Goal: Information Seeking & Learning: Learn about a topic

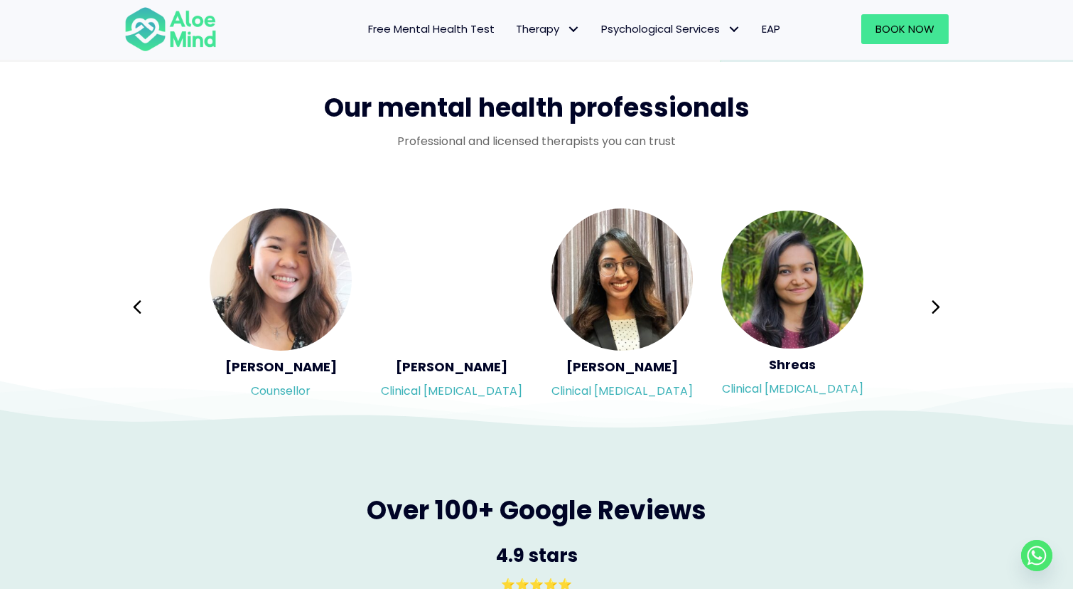
scroll to position [2227, 0]
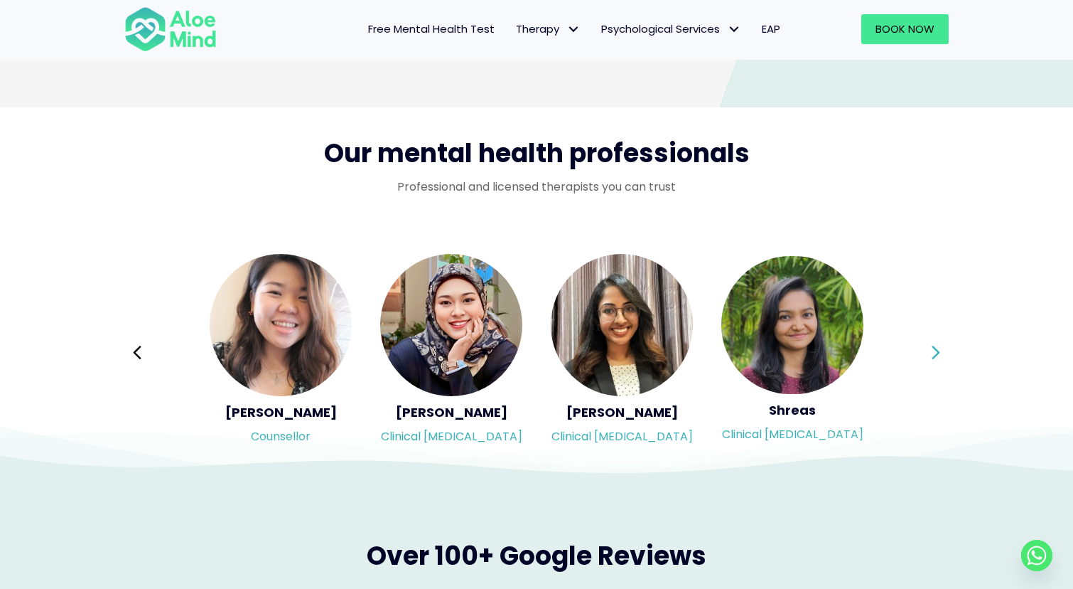
click at [925, 348] on button "Next" at bounding box center [936, 353] width 34 height 34
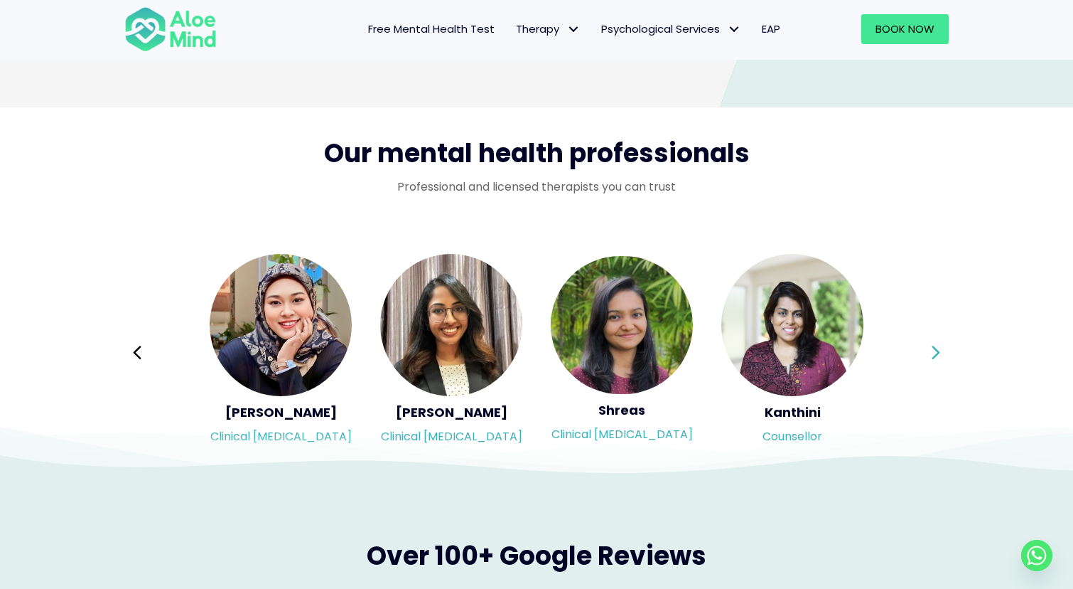
click at [925, 348] on div "Syndy Clinical psychologist Diveena Clinical psychologist Elynna Counsellor Eme…" at bounding box center [536, 352] width 825 height 200
click at [925, 348] on button "Next" at bounding box center [936, 353] width 34 height 34
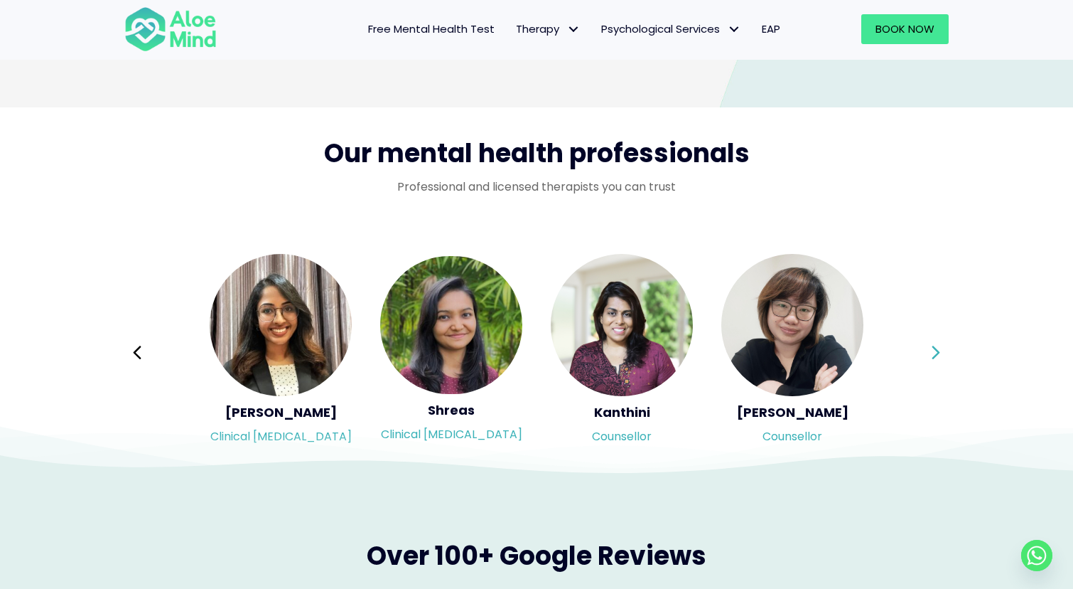
click at [925, 348] on div "Syndy Clinical psychologist Diveena Clinical psychologist Elynna Counsellor Eme…" at bounding box center [536, 352] width 825 height 200
click at [930, 346] on button "Next" at bounding box center [936, 353] width 34 height 34
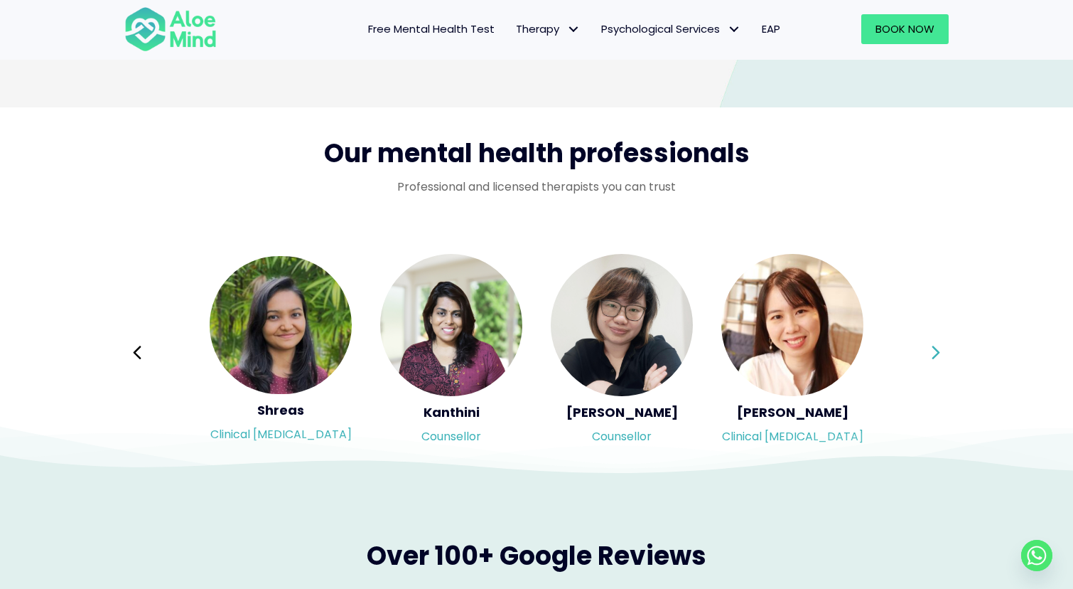
click at [930, 346] on button "Next" at bounding box center [936, 353] width 34 height 34
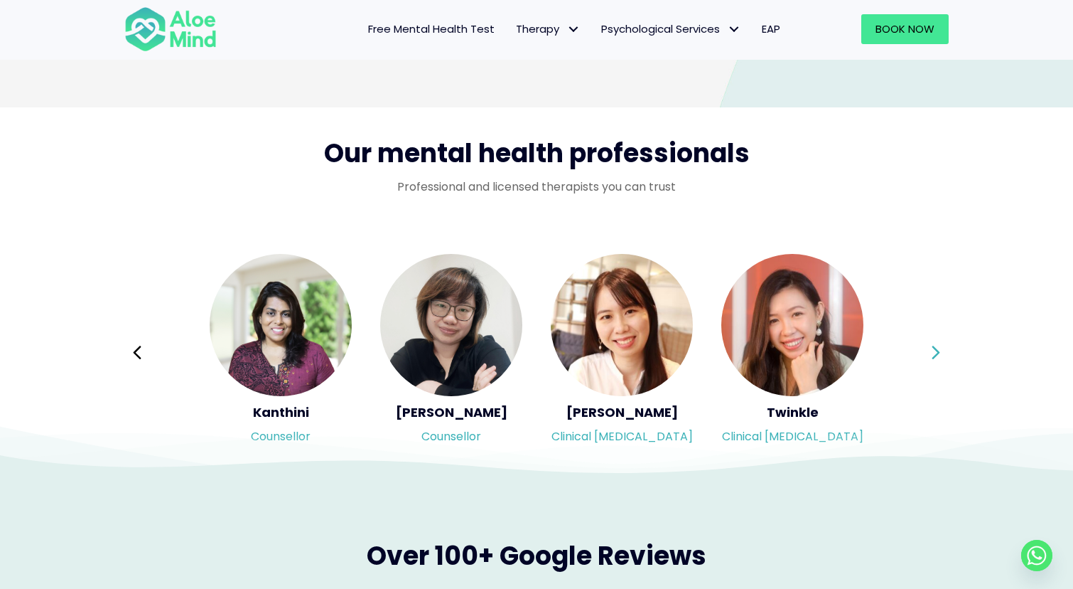
click at [930, 346] on div "Syndy Clinical psychologist Diveena Clinical psychologist Elynna Counsellor Eme…" at bounding box center [536, 352] width 825 height 200
click at [942, 360] on button "Next" at bounding box center [936, 353] width 34 height 34
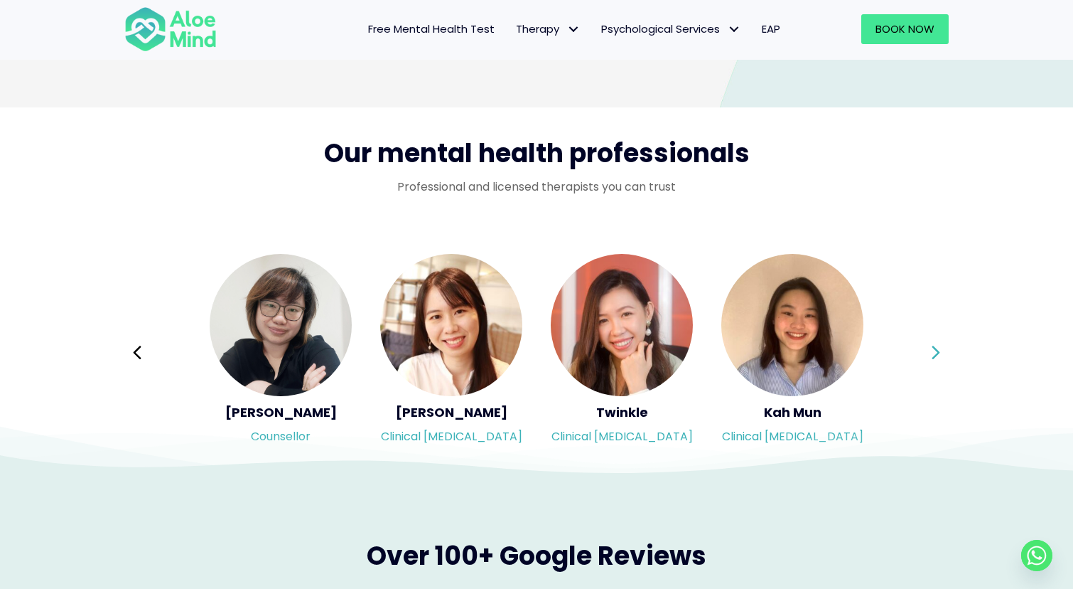
click at [942, 360] on button "Next" at bounding box center [936, 353] width 34 height 34
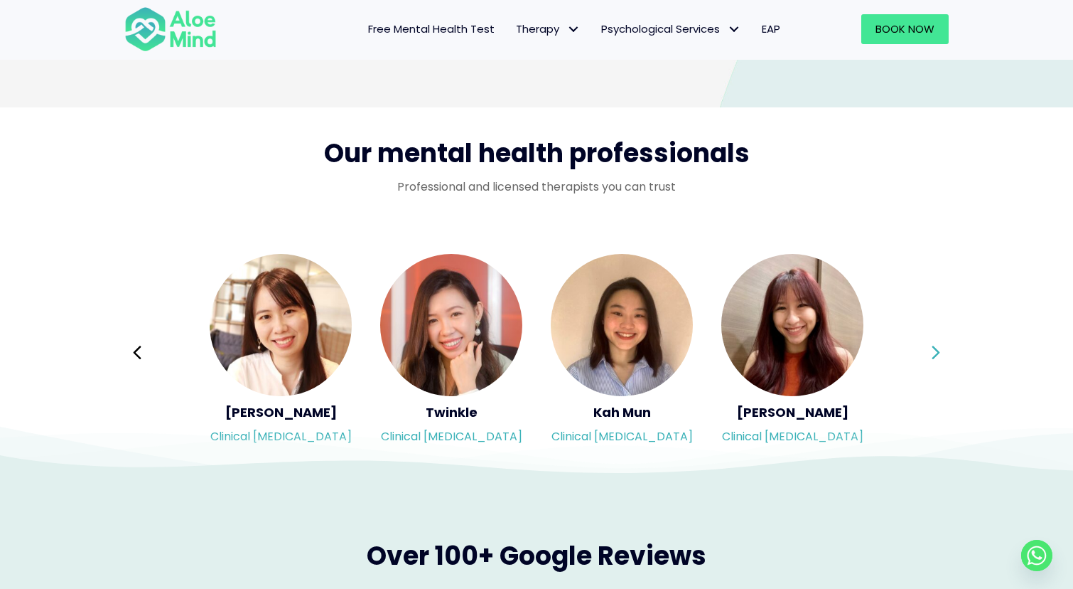
click at [942, 360] on div "Syndy Clinical psychologist Diveena Clinical psychologist Elynna Counsellor Eme…" at bounding box center [536, 352] width 825 height 200
click at [936, 344] on icon at bounding box center [936, 352] width 10 height 27
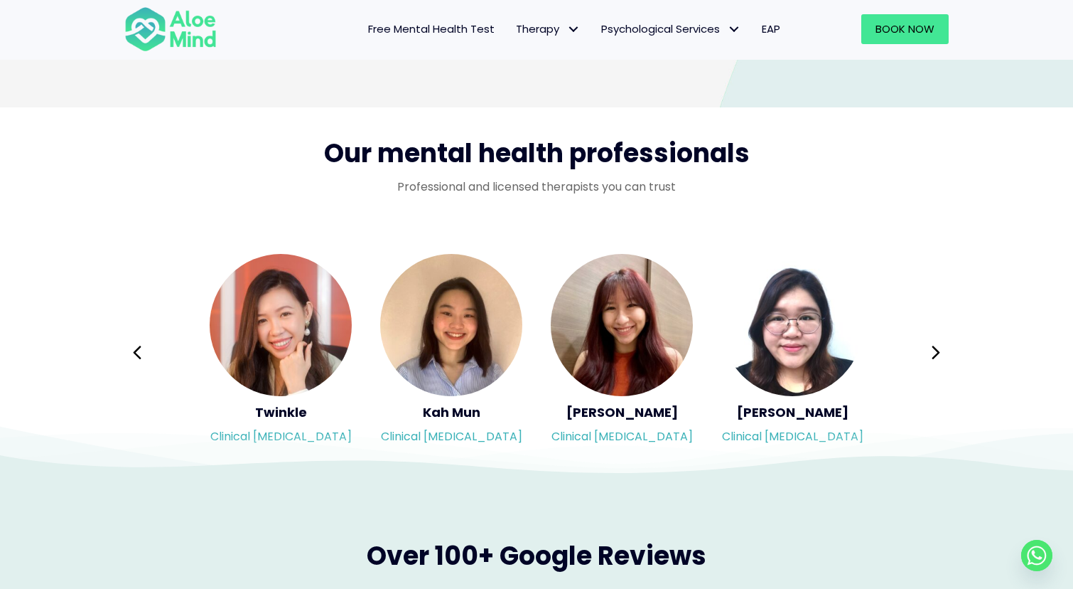
click at [943, 353] on div "Syndy Clinical psychologist Diveena Clinical psychologist Elynna Counsellor Eme…" at bounding box center [536, 352] width 825 height 200
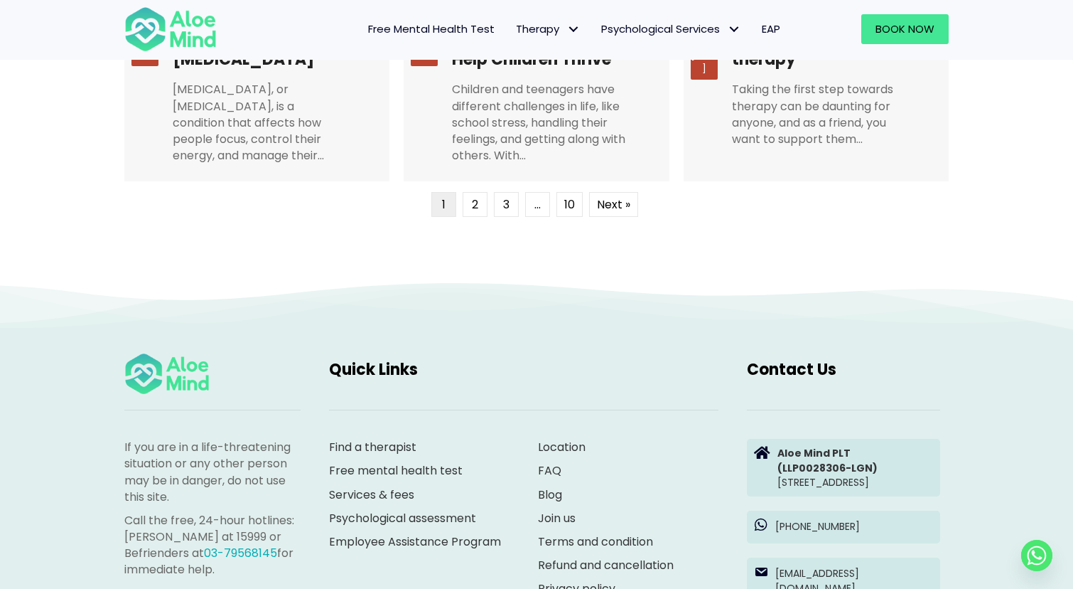
scroll to position [3751, 0]
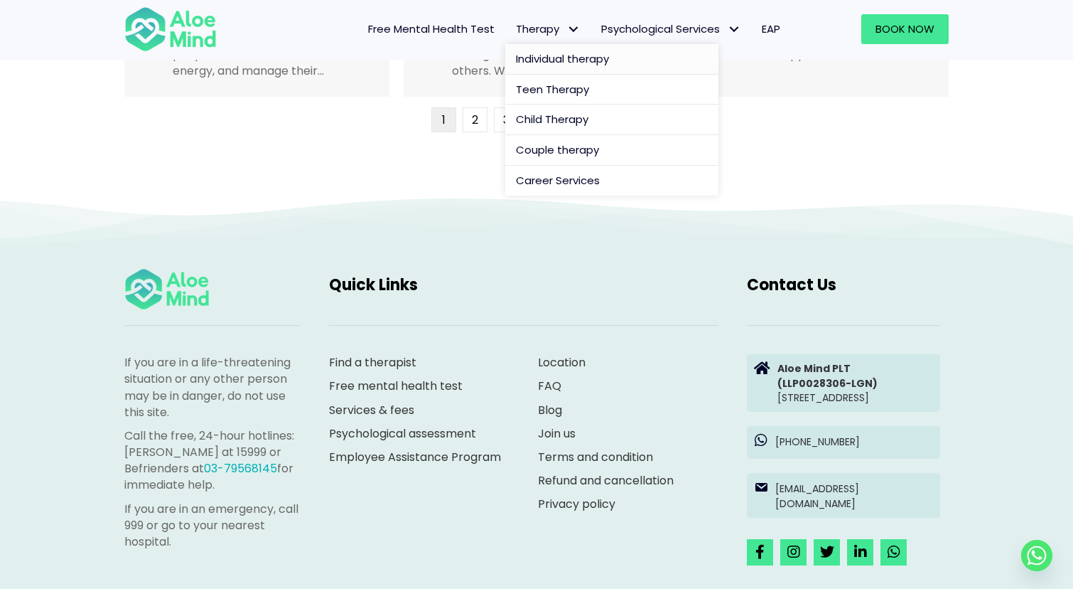
click at [553, 53] on span "Individual therapy" at bounding box center [562, 58] width 93 height 15
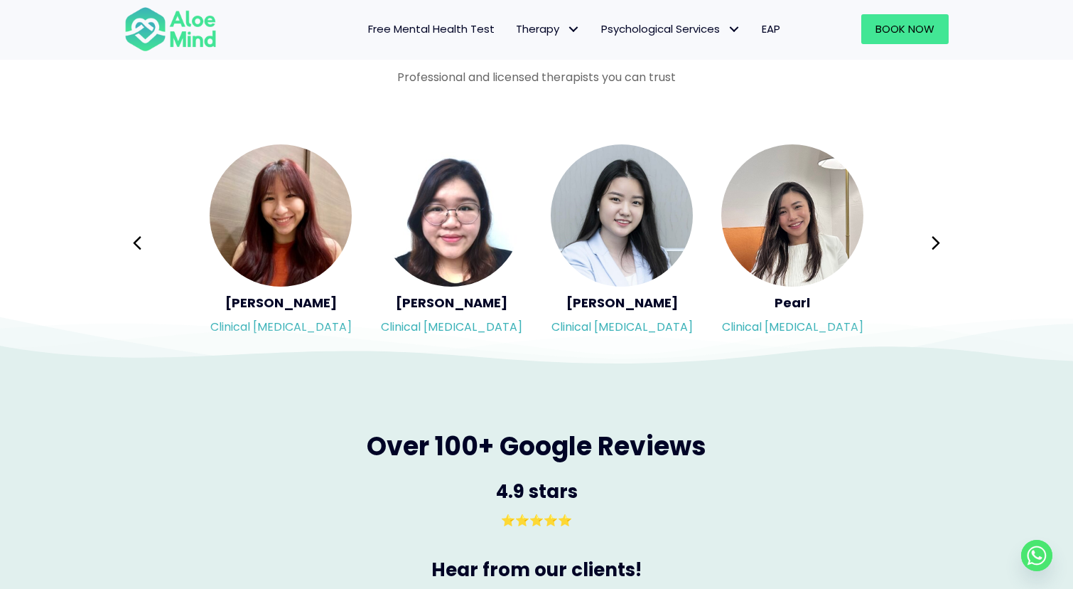
scroll to position [2340, 0]
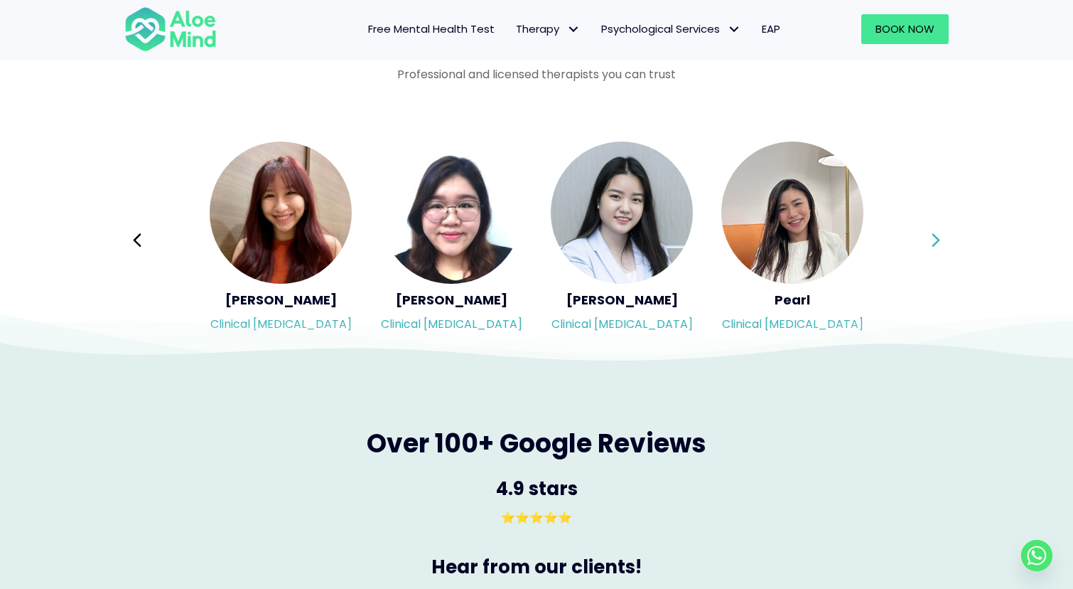
click at [936, 233] on icon at bounding box center [936, 240] width 10 height 27
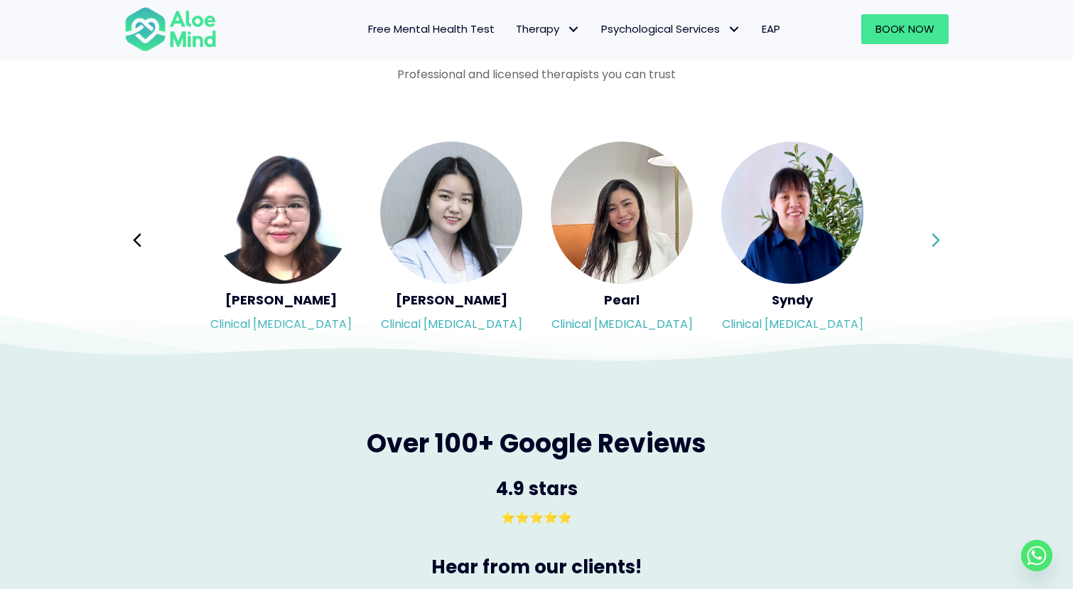
click at [936, 233] on icon at bounding box center [936, 240] width 10 height 27
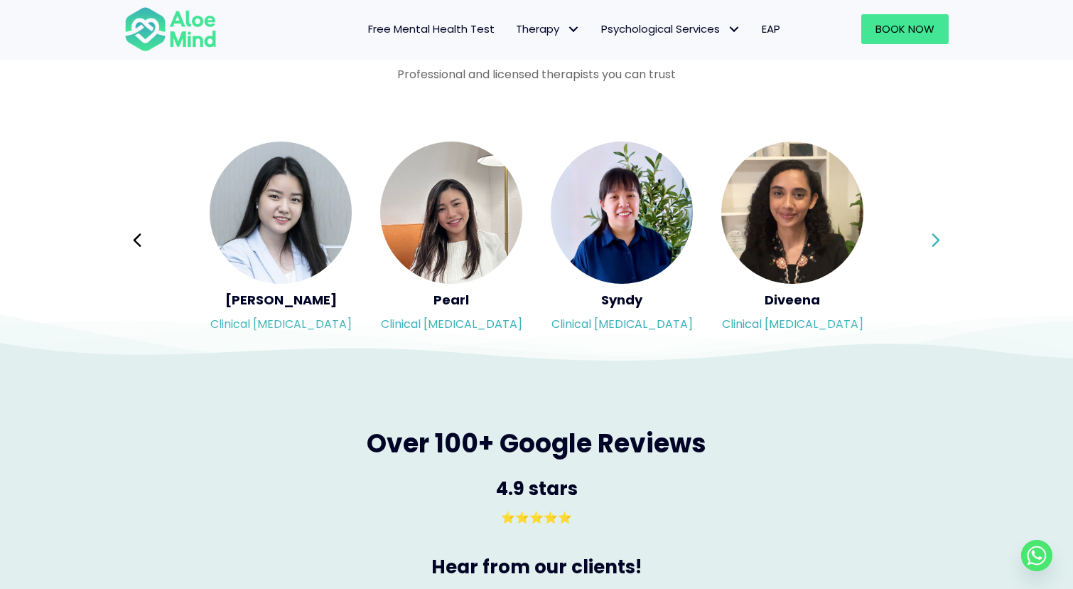
click at [936, 233] on div "Syndy Clinical psychologist Diveena Clinical psychologist Elynna Counsellor Eme…" at bounding box center [536, 240] width 825 height 200
click at [936, 233] on icon at bounding box center [936, 240] width 10 height 27
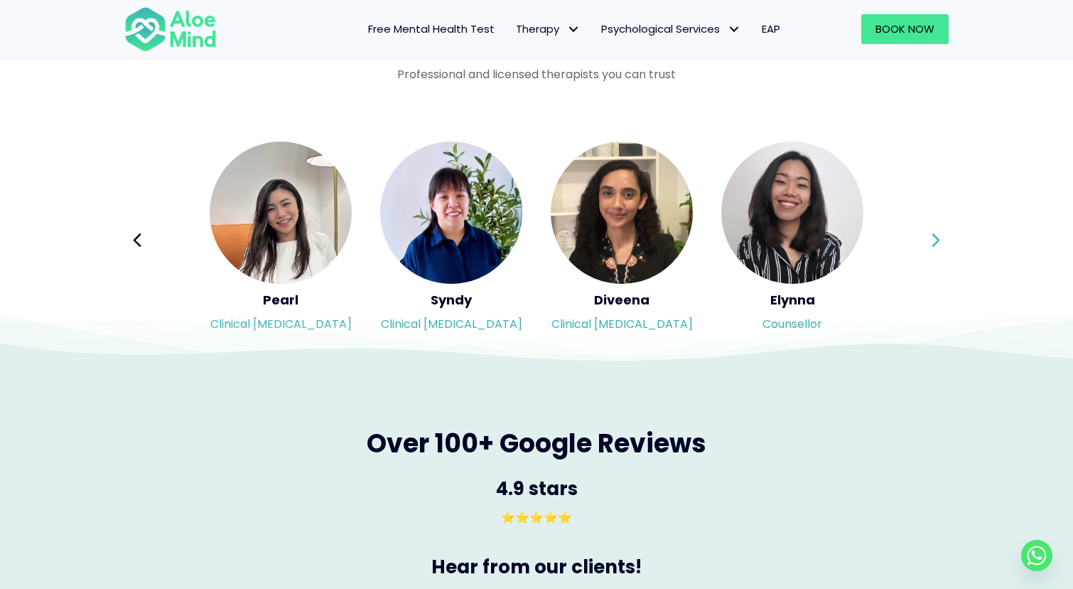
click at [936, 233] on div "Syndy Clinical psychologist Diveena Clinical psychologist Elynna Counsellor Eme…" at bounding box center [536, 240] width 825 height 200
click at [936, 233] on icon at bounding box center [936, 240] width 10 height 27
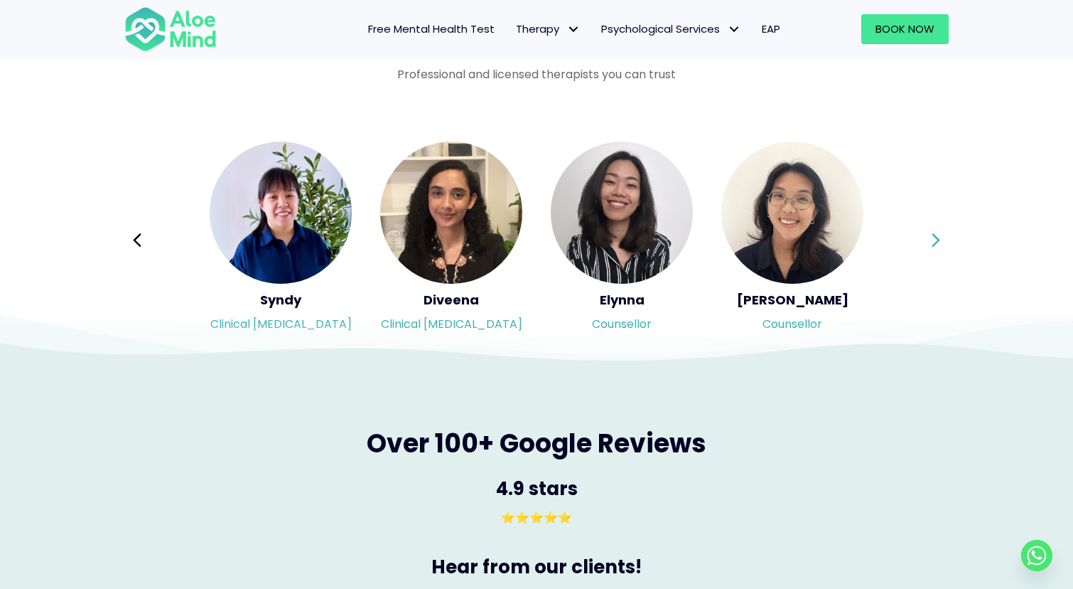
click at [936, 233] on div "Syndy Clinical psychologist Diveena Clinical psychologist Elynna Counsellor Eme…" at bounding box center [536, 240] width 825 height 200
click at [936, 233] on icon at bounding box center [936, 240] width 10 height 27
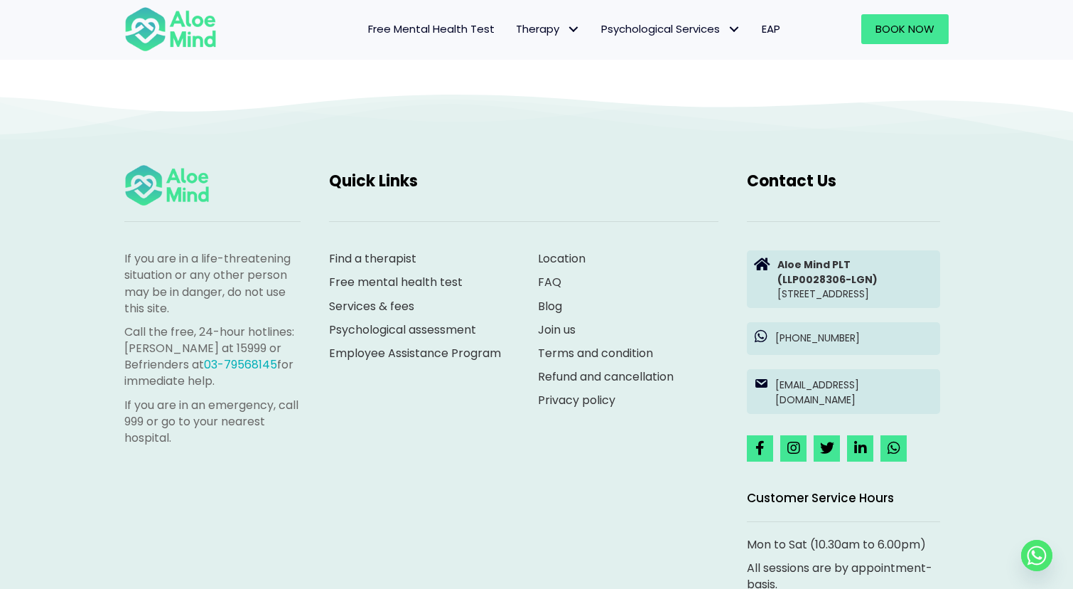
scroll to position [3992, 0]
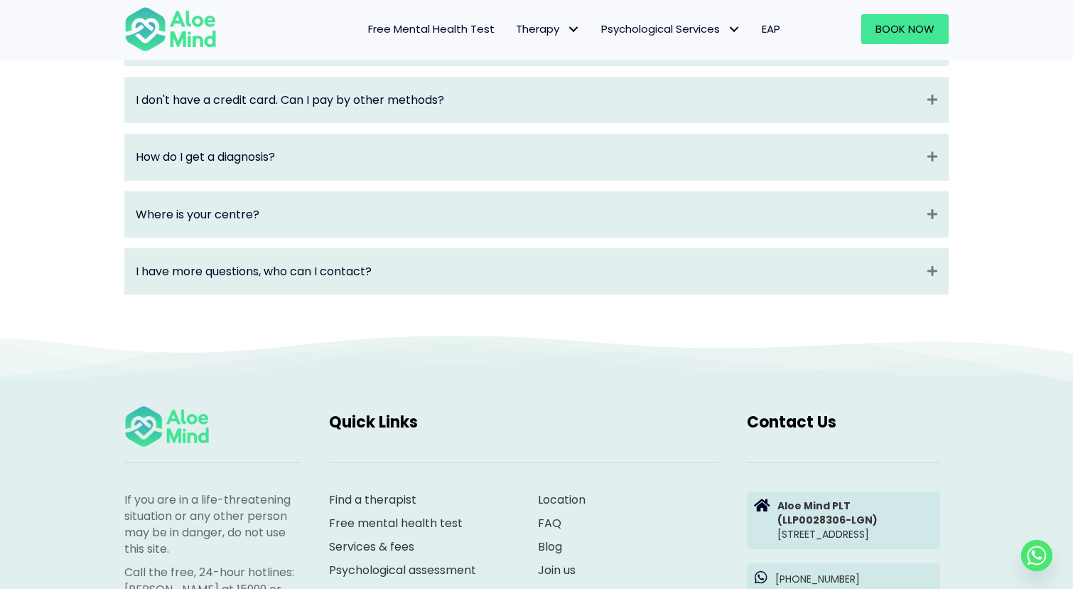
scroll to position [2064, 0]
